Goal: Transaction & Acquisition: Register for event/course

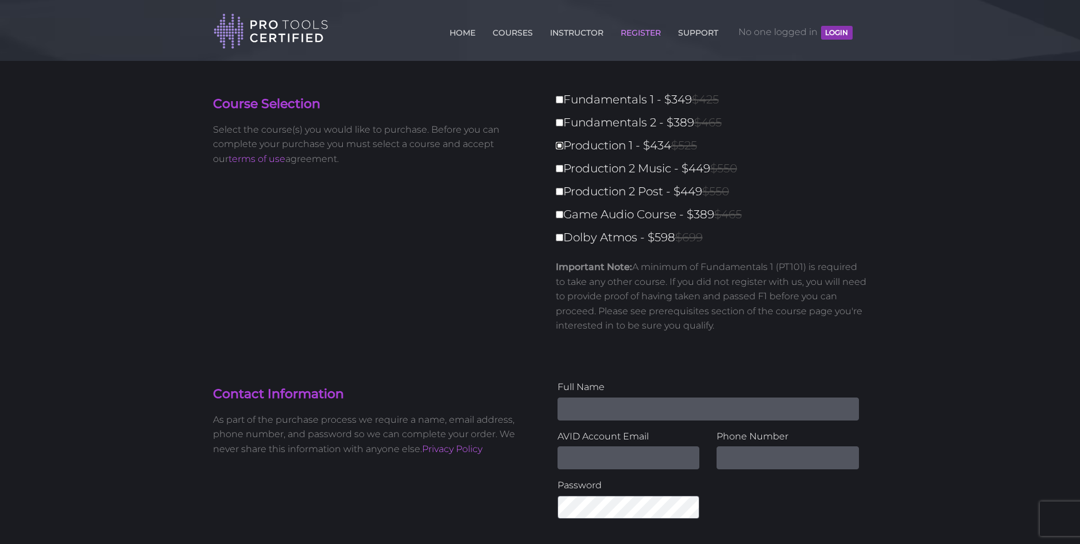
click at [559, 144] on input "Production 1 - $434 $525" at bounding box center [559, 145] width 7 height 7
checkbox input "true"
type input "434"
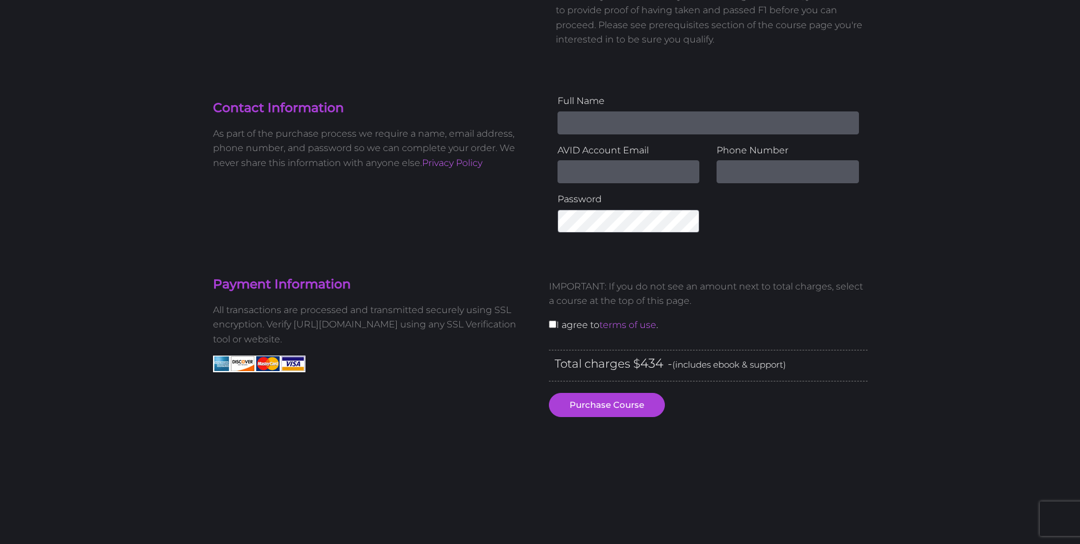
scroll to position [287, 0]
click at [614, 126] on input "Name" at bounding box center [708, 121] width 301 height 23
type input "[PERSON_NAME]"
click at [638, 168] on input "Email Address" at bounding box center [629, 170] width 142 height 23
type input "[EMAIL_ADDRESS][DOMAIN_NAME]"
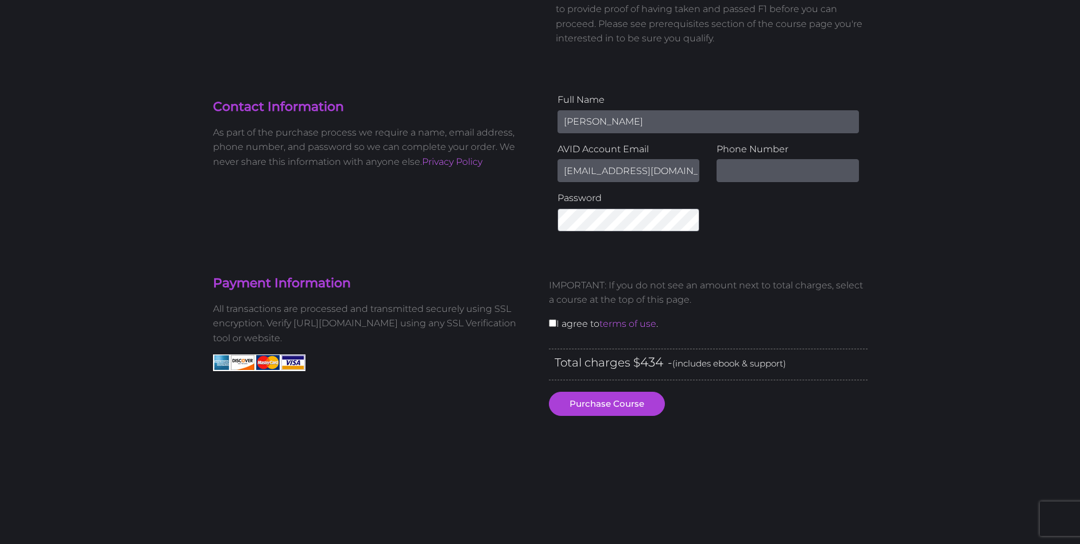
click at [718, 173] on input "text" at bounding box center [788, 170] width 142 height 23
click at [768, 171] on input "0784575459" at bounding box center [788, 170] width 142 height 23
type input "07845754359"
click at [552, 323] on input "checkbox" at bounding box center [552, 322] width 7 height 7
checkbox input "true"
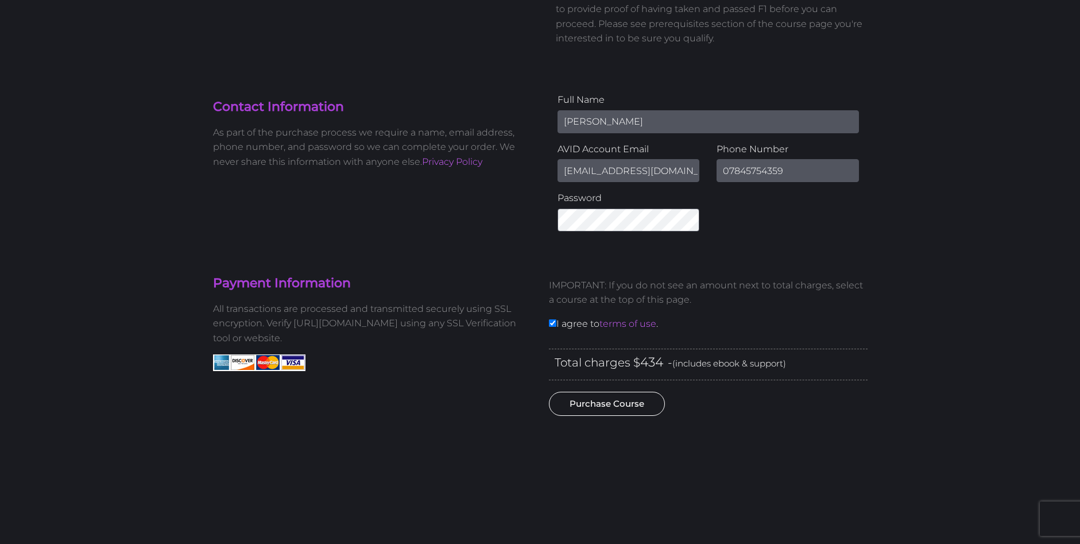
click at [604, 408] on button "Purchase Course" at bounding box center [607, 404] width 116 height 24
click at [606, 406] on button "Purchase Course" at bounding box center [607, 404] width 116 height 24
click at [280, 350] on div "Payment Information All transactions are processed and transmitted securely usi…" at bounding box center [372, 392] width 336 height 246
click at [313, 353] on div "Payment Information All transactions are processed and transmitted securely usi…" at bounding box center [372, 392] width 336 height 246
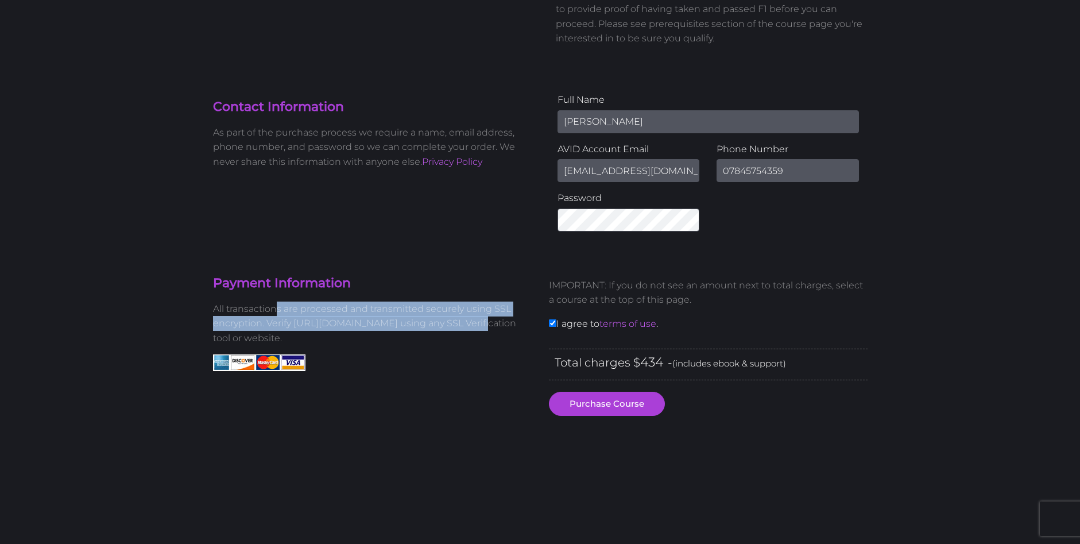
drag, startPoint x: 474, startPoint y: 326, endPoint x: 276, endPoint y: 308, distance: 198.9
click at [276, 308] on p "All transactions are processed and transmitted securely using SSL encryption. V…" at bounding box center [372, 323] width 319 height 44
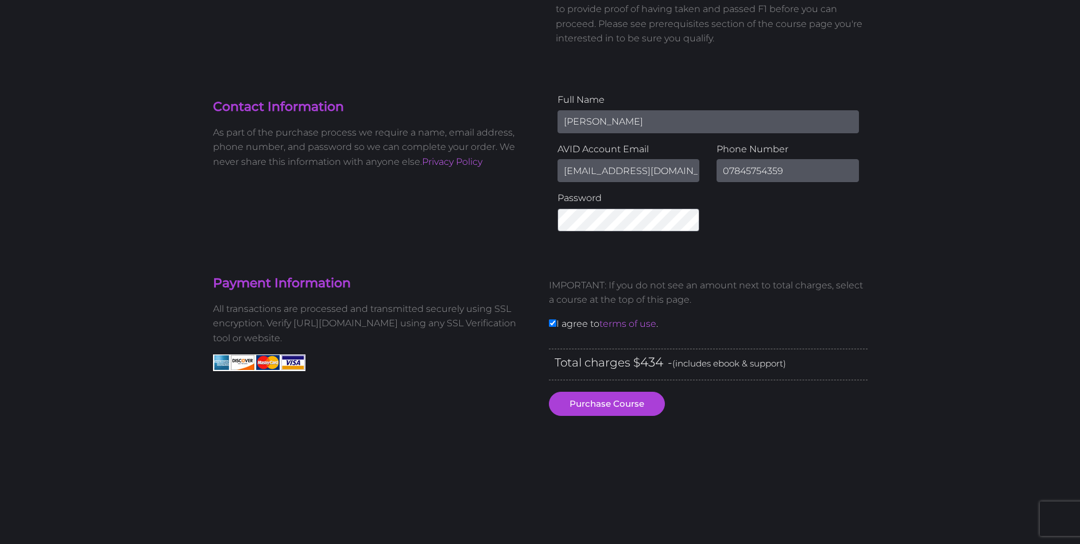
drag, startPoint x: 276, startPoint y: 308, endPoint x: 396, endPoint y: 343, distance: 125.0
click at [396, 343] on p "All transactions are processed and transmitted securely using SSL encryption. V…" at bounding box center [372, 323] width 319 height 44
click at [622, 409] on button "Purchase Course" at bounding box center [607, 404] width 116 height 24
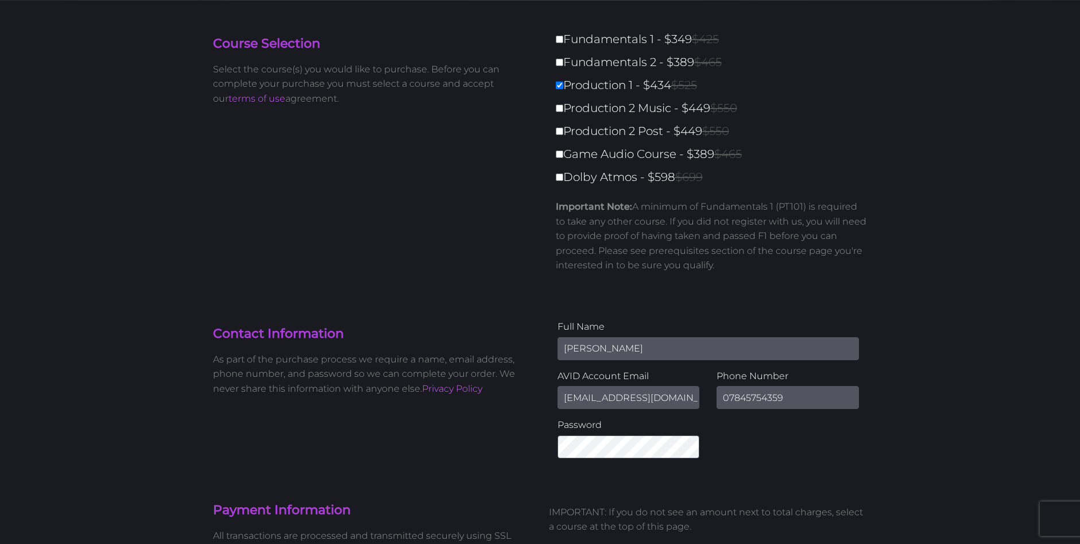
scroll to position [0, 0]
